Goal: Obtain resource: Obtain resource

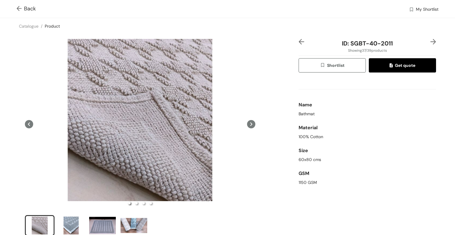
click at [17, 9] on img at bounding box center [20, 9] width 7 height 6
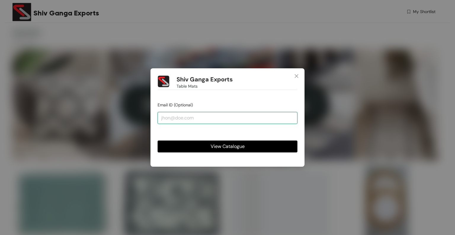
click at [223, 118] on input "email" at bounding box center [228, 118] width 140 height 12
type input "parveen@shivganga.co.in"
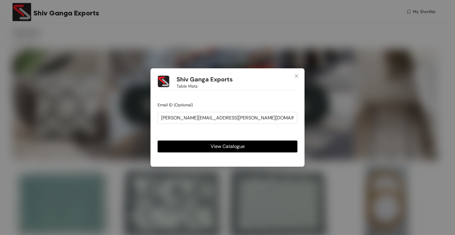
click at [224, 148] on span "View Catalogue" at bounding box center [228, 145] width 34 height 7
